Goal: Task Accomplishment & Management: Use online tool/utility

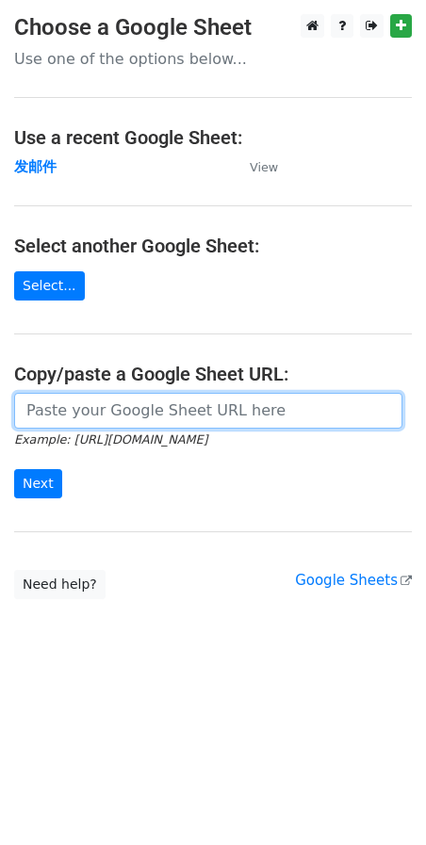
click at [87, 415] on input "url" at bounding box center [208, 411] width 388 height 36
paste input "[URL][DOMAIN_NAME]"
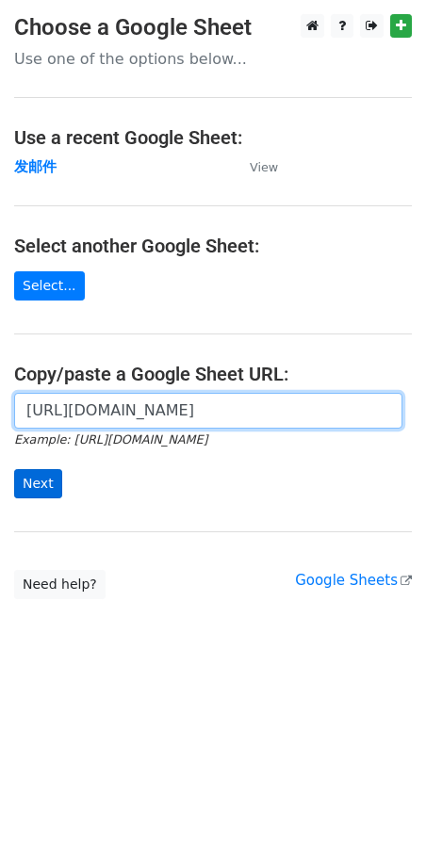
type input "[URL][DOMAIN_NAME]"
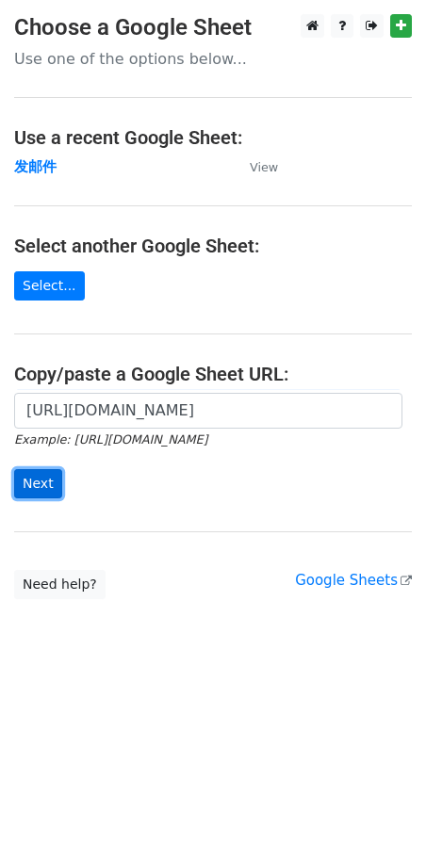
scroll to position [0, 0]
click at [48, 478] on input "Next" at bounding box center [38, 483] width 48 height 29
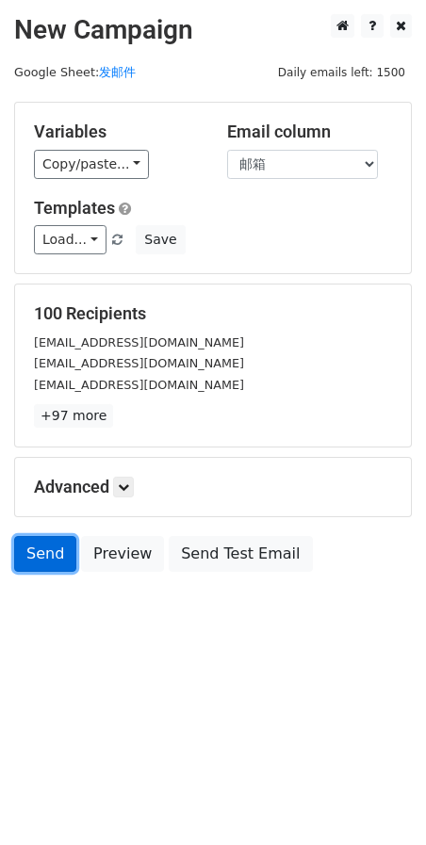
click at [32, 550] on link "Send" at bounding box center [45, 554] width 62 height 36
